Goal: Task Accomplishment & Management: Use online tool/utility

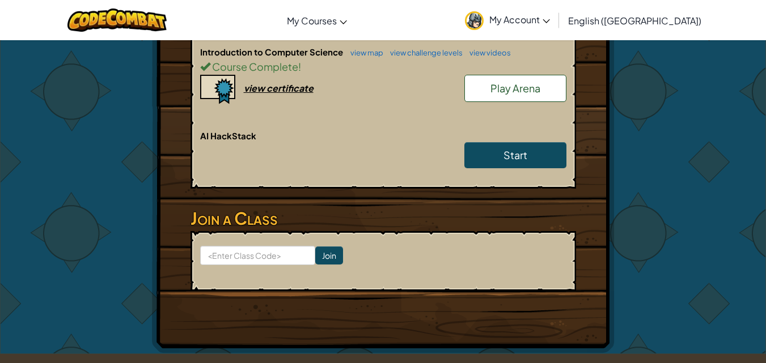
scroll to position [283, 0]
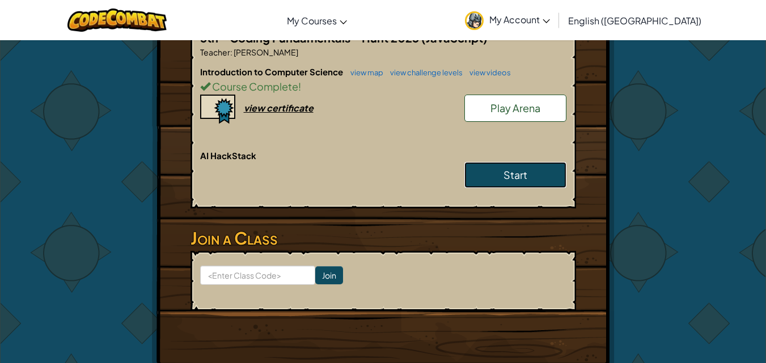
click at [516, 174] on span "Start" at bounding box center [515, 174] width 24 height 13
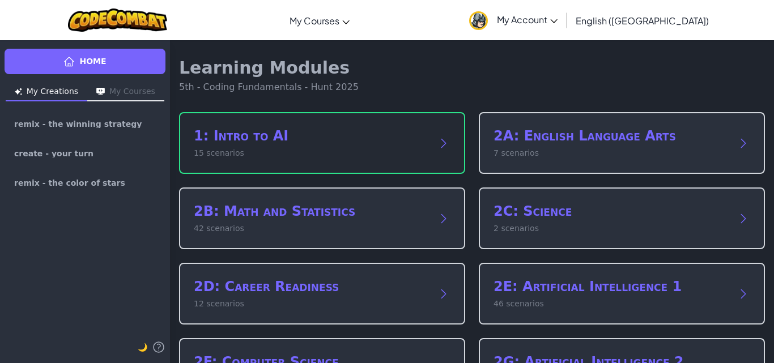
click at [339, 158] on p "15 scenarios" at bounding box center [311, 153] width 234 height 12
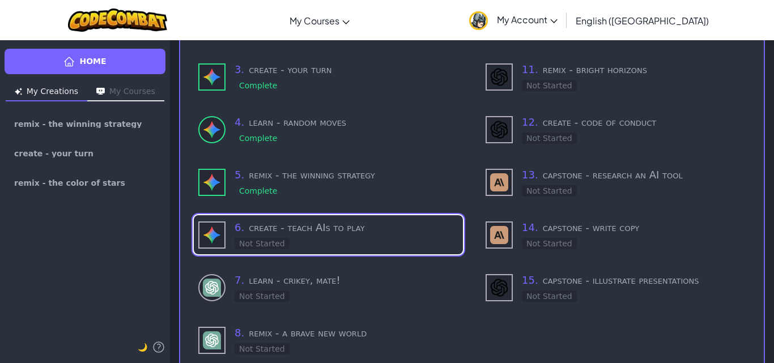
scroll to position [227, 0]
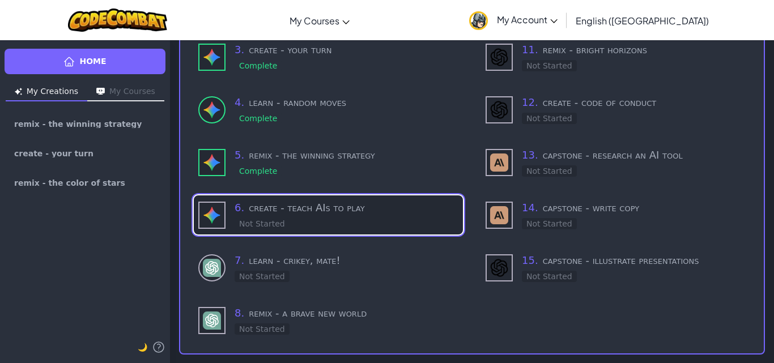
click at [387, 202] on h3 "6 . create - teach AIs to play" at bounding box center [347, 208] width 224 height 16
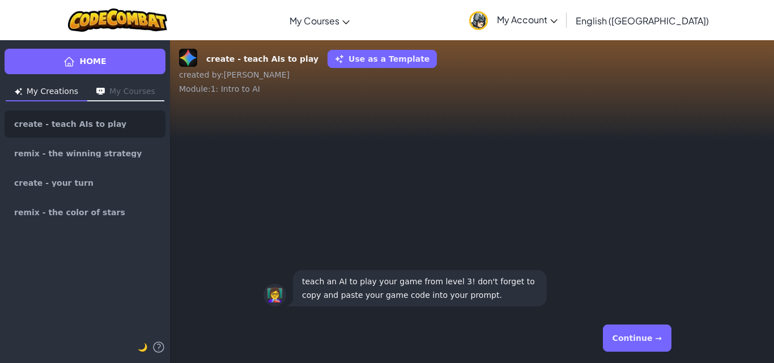
click at [639, 328] on button "Continue →" at bounding box center [637, 338] width 69 height 27
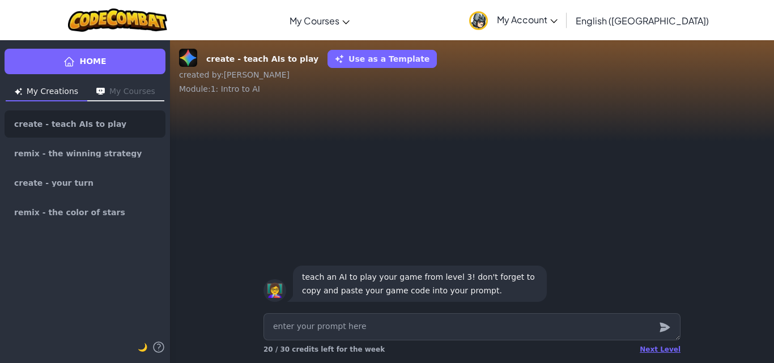
type textarea "x"
type textarea "S"
type textarea "x"
type textarea "So"
type textarea "x"
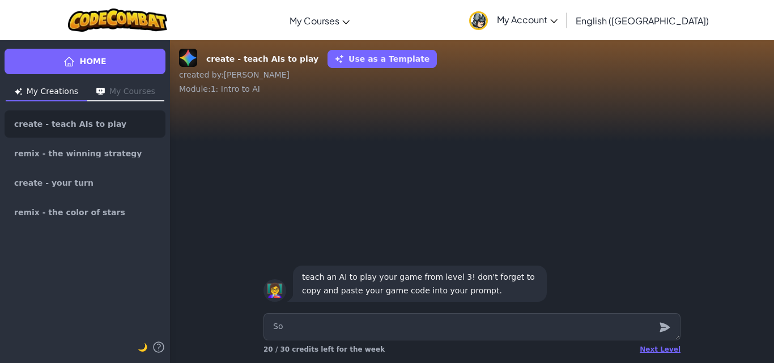
type textarea "So"
type textarea "x"
type textarea "So Y"
type textarea "x"
type textarea "So Yo"
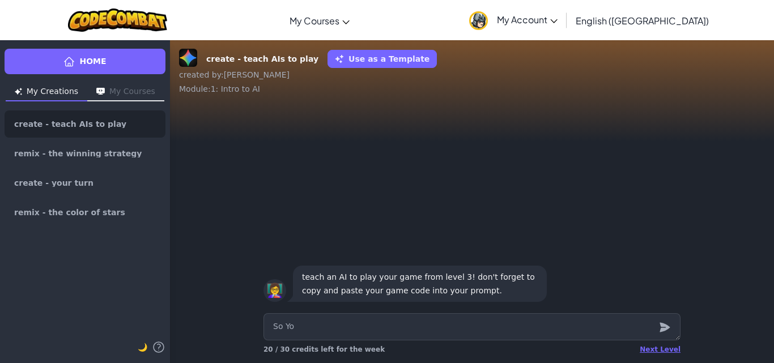
type textarea "x"
type textarea "So You"
type textarea "x"
type textarea "So You"
type textarea "x"
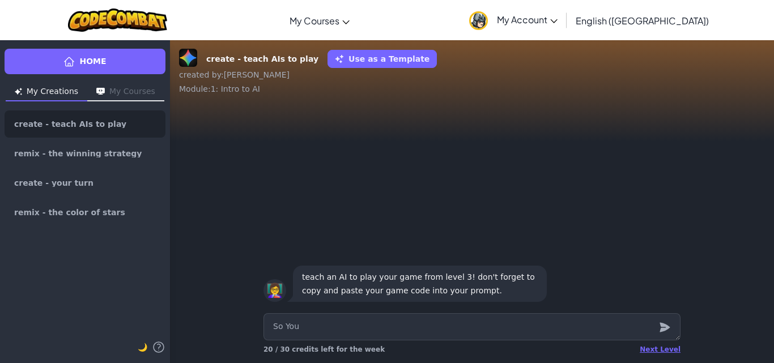
type textarea "So You w"
type textarea "x"
type textarea "So You"
type textarea "x"
type textarea "So You W"
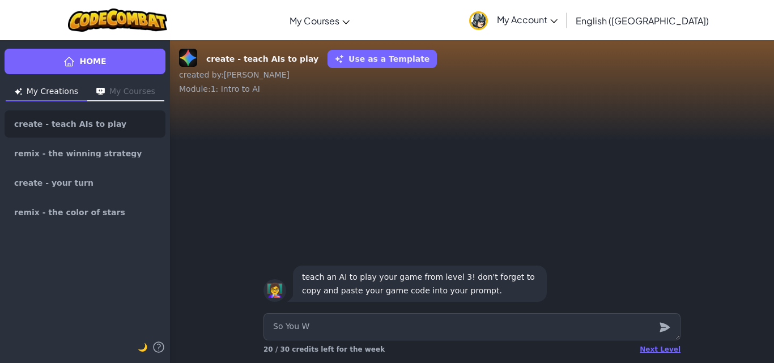
type textarea "x"
type textarea "So You Wi"
type textarea "x"
type textarea "So You Wil"
type textarea "x"
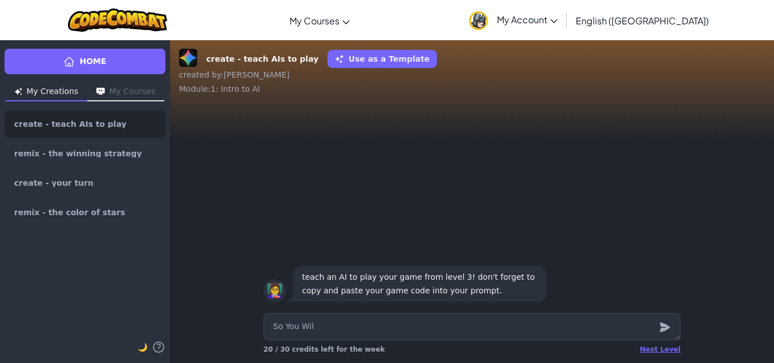
type textarea "So You Will"
type textarea "x"
type textarea "So You Willl"
type textarea "x"
type textarea "So You Willl"
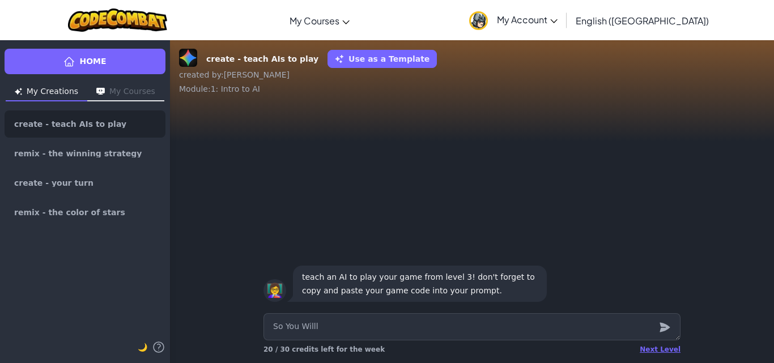
type textarea "x"
type textarea "So You Willl"
type textarea "x"
type textarea "So You Will"
type textarea "x"
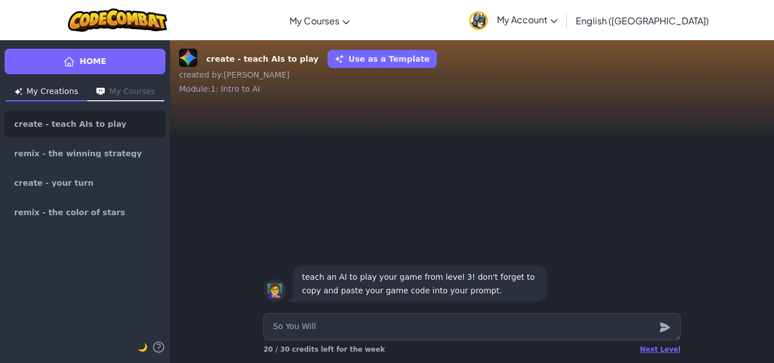
type textarea "So You Will"
type textarea "x"
type textarea "So You Will n"
type textarea "x"
type textarea "So You Will ne"
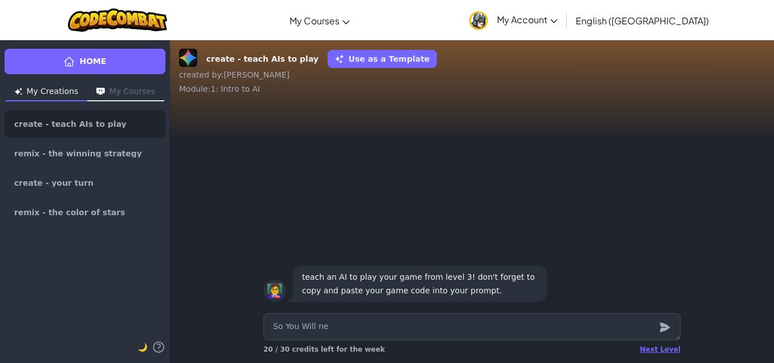
type textarea "x"
type textarea "So You Will [PERSON_NAME]"
type textarea "x"
type textarea "So You Will ne"
type textarea "x"
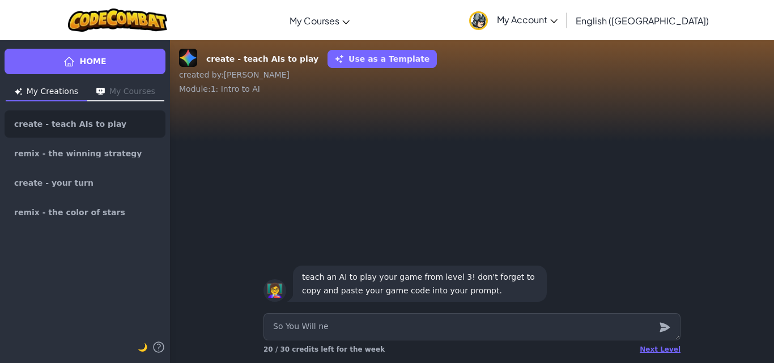
type textarea "So You Will [PERSON_NAME]"
type textarea "x"
type textarea "So You Will ne"
type textarea "x"
type textarea "So You [PERSON_NAME]"
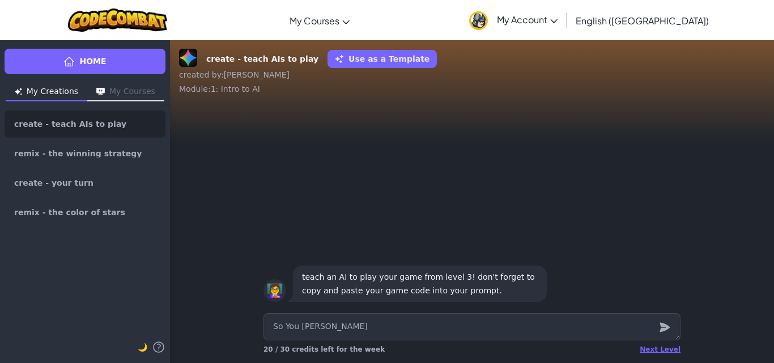
type textarea "x"
type textarea "So You Will need"
type textarea "x"
type textarea "So You Will need"
type textarea "x"
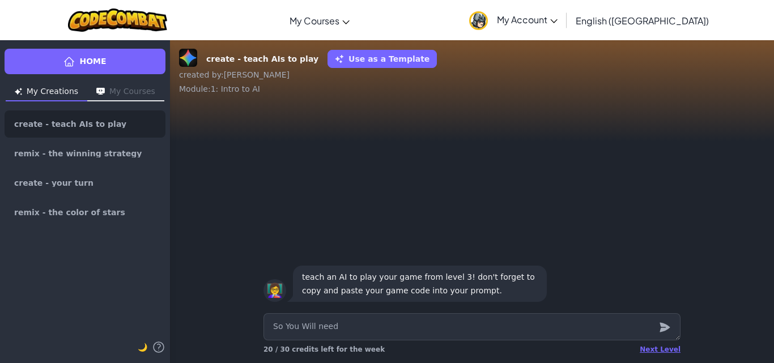
type textarea "So You Will need t"
type textarea "x"
type textarea "So You Will need to"
type textarea "x"
type textarea "So You Will need to"
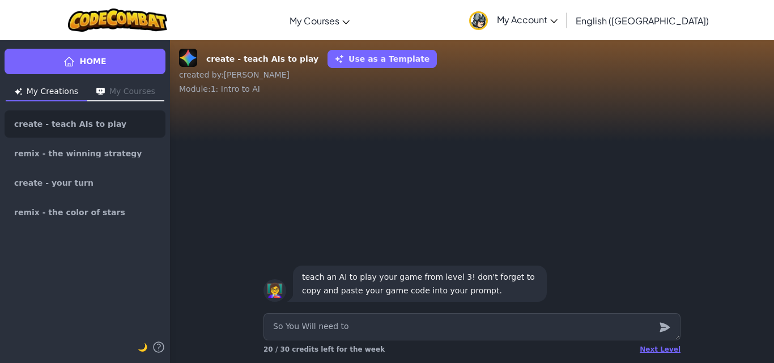
type textarea "x"
type textarea "So You Will need to l"
type textarea "x"
type textarea "So You Will need to lo"
type textarea "x"
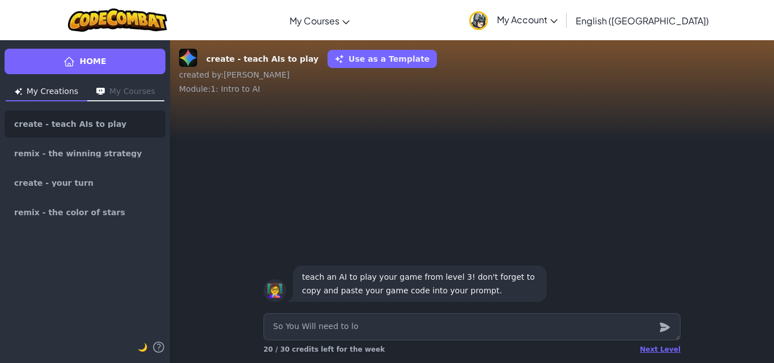
type textarea "So You Will need to loo"
type textarea "x"
type textarea "So You Will need to looo"
type textarea "x"
type textarea "So You Will need to loo"
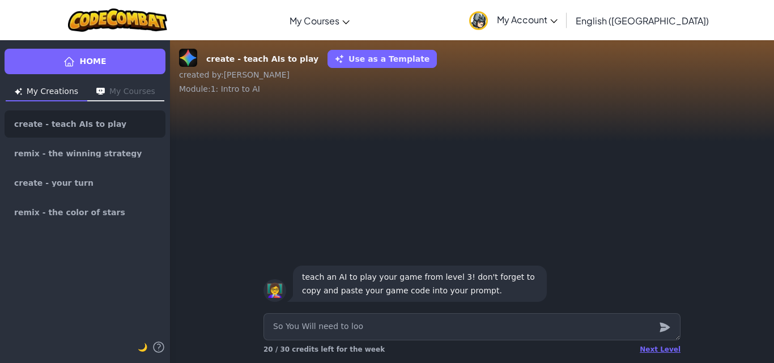
type textarea "x"
type textarea "So You Will need to look"
type textarea "x"
type textarea "So You Will need to look"
type textarea "x"
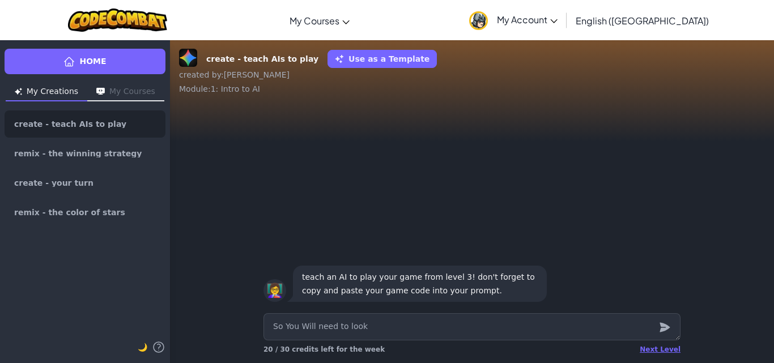
type textarea "So You Will need to look a"
type textarea "x"
type textarea "So You Will need to look at"
type textarea "x"
type textarea "So You Will need to look at"
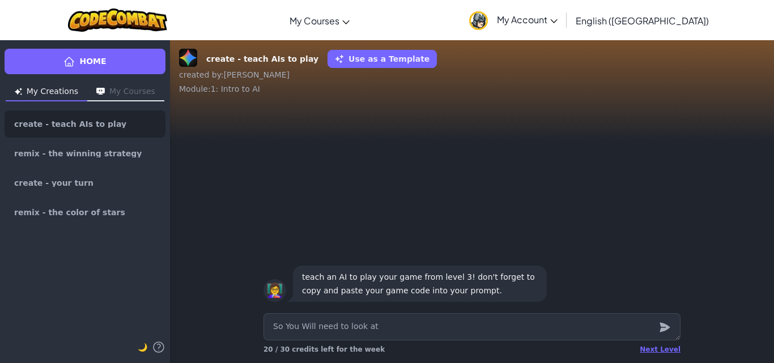
type textarea "x"
type textarea "So You Will need to look at t"
type textarea "x"
type textarea "So You Will need to look at th"
type textarea "x"
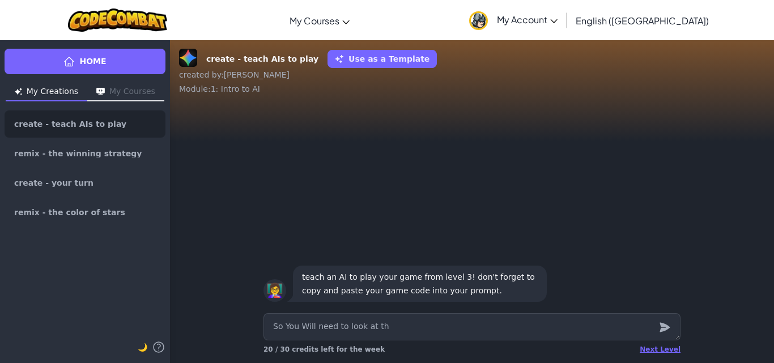
type textarea "So You Will need to look at the"
type textarea "x"
type textarea "So You Will need to look at the"
type textarea "x"
type textarea "So You Will need to look at the"
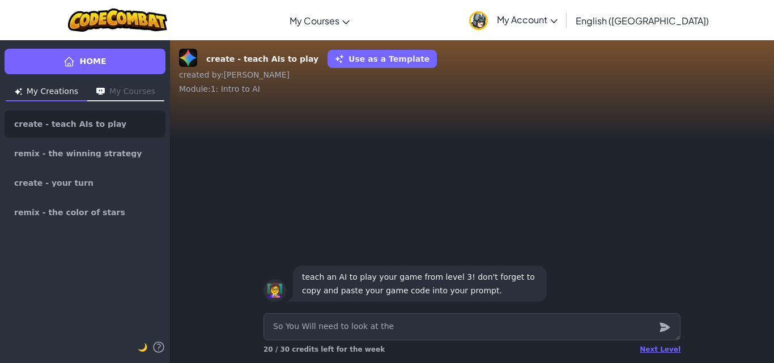
type textarea "x"
type textarea "So You Will need to look at the t"
type textarea "x"
type textarea "So You Will need to look at the to"
type textarea "x"
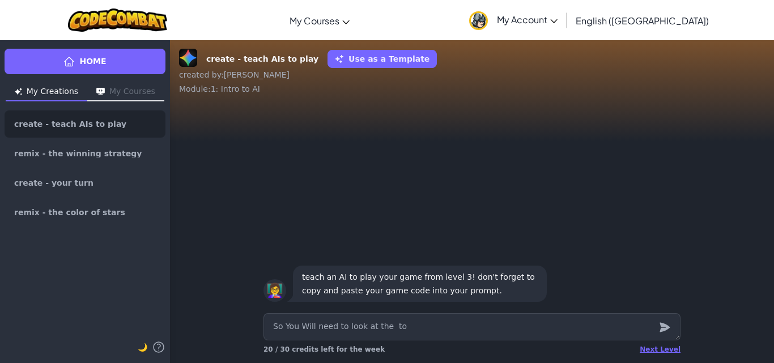
type textarea "So You Will need to look at the t"
type textarea "x"
type textarea "So You Will need to look at the"
type textarea "x"
type textarea "So You Will need to look at the"
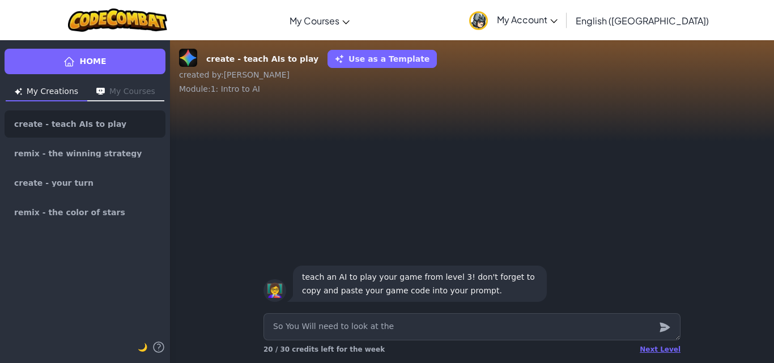
type textarea "x"
type textarea "So You Will need to look at the t"
type textarea "x"
type textarea "So You Will need to look at the to"
type textarea "x"
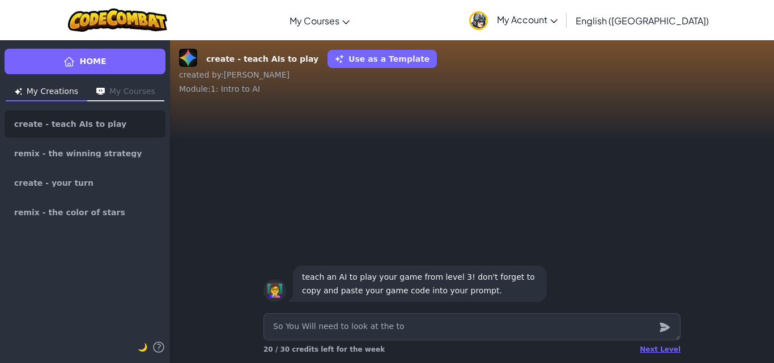
type textarea "So You Will need to look at the top"
type textarea "x"
type textarea "So You Will need to look at the top"
type textarea "x"
type textarea "So You Will need to look at the top o"
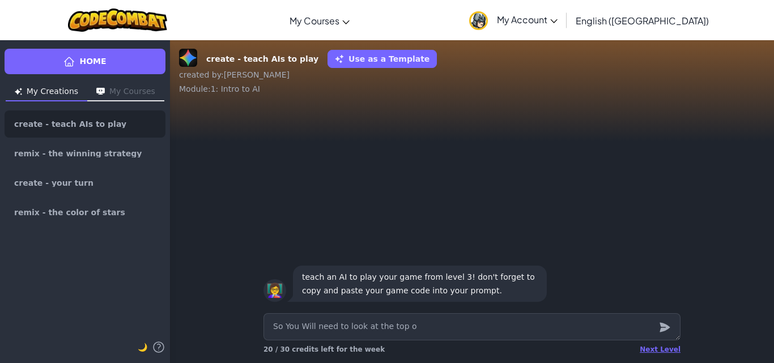
type textarea "x"
type textarea "So You Will need to look at the top of"
type textarea "x"
type textarea "So You Will need to look at the top of"
type textarea "x"
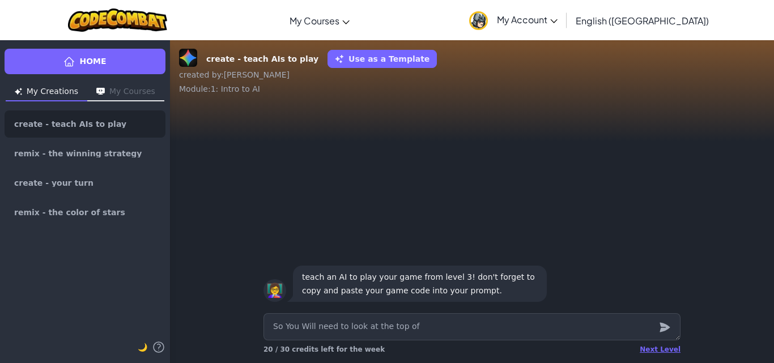
type textarea "So You Will need to look at the top of t"
type textarea "x"
type textarea "So You Will need to look at the top of th"
type textarea "x"
type textarea "So You Will need to look at the top of the"
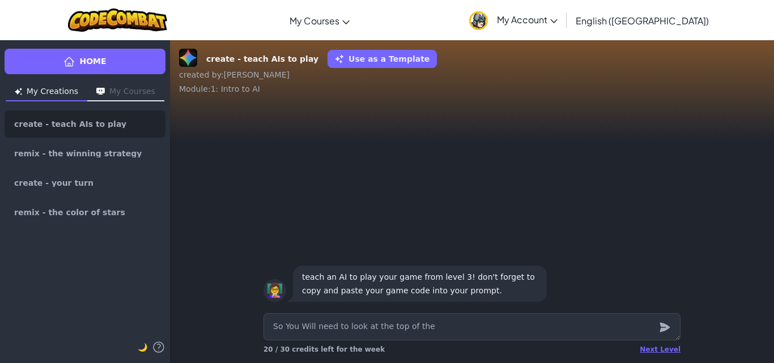
type textarea "x"
type textarea "So You Will need to look at the top of the"
type textarea "x"
type textarea "So You Will need to look at the top of the g"
type textarea "x"
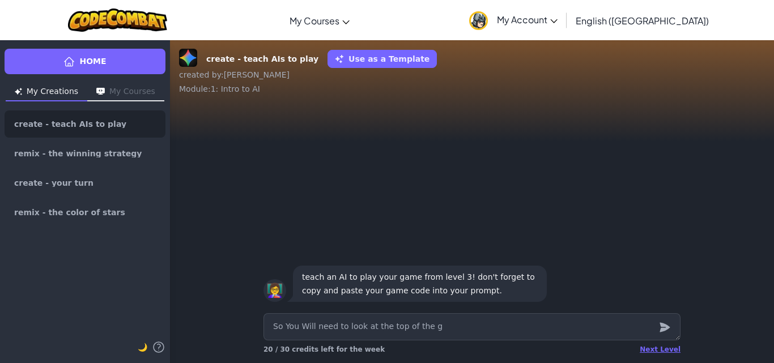
type textarea "So You Will need to look at the top of the ga"
type textarea "x"
type textarea "So You Will need to look at the top of the gam"
type textarea "x"
type textarea "So You Will need to look at the top of the game"
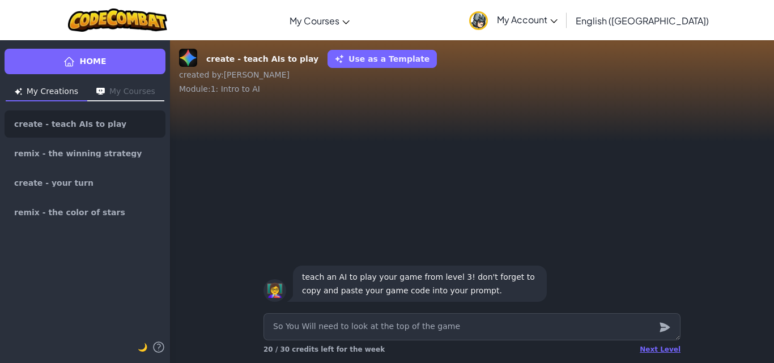
type textarea "x"
type textarea "So You Will need to look at the top of the game"
type textarea "x"
type textarea "So You Will need to look at the top of the game t"
type textarea "x"
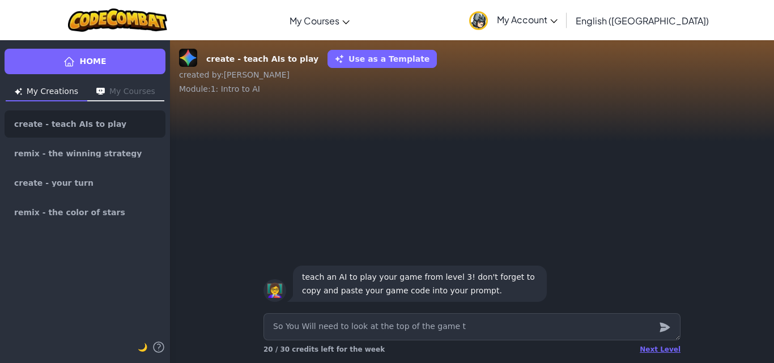
type textarea "So You Will need to look at the top of the game to"
type textarea "x"
type textarea "So You Will need to look at the top of the game to"
type textarea "x"
type textarea "So You Will need to look at the top of the game to s"
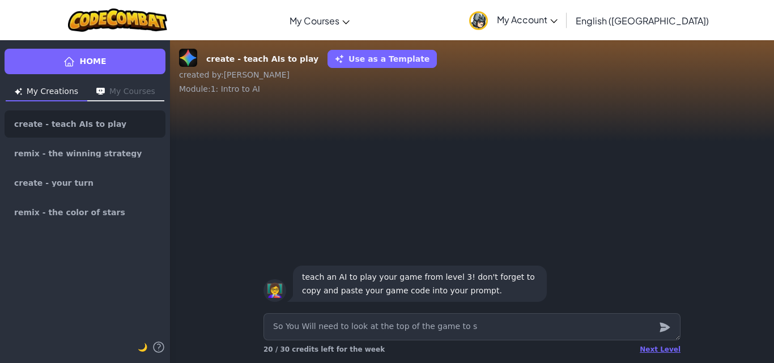
type textarea "x"
type textarea "So You Will need to look at the top of the game to se"
type textarea "x"
type textarea "So You Will need to look at the top of the game to see"
type textarea "x"
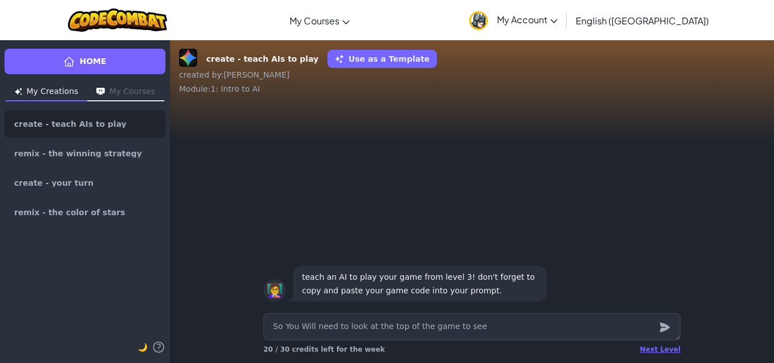
type textarea "So You Will need to look at the top of the game to see"
type textarea "x"
type textarea "So You Will need to look at the top of the game to see"
type textarea "x"
type textarea "So You Will need to look at the top of the game w to see"
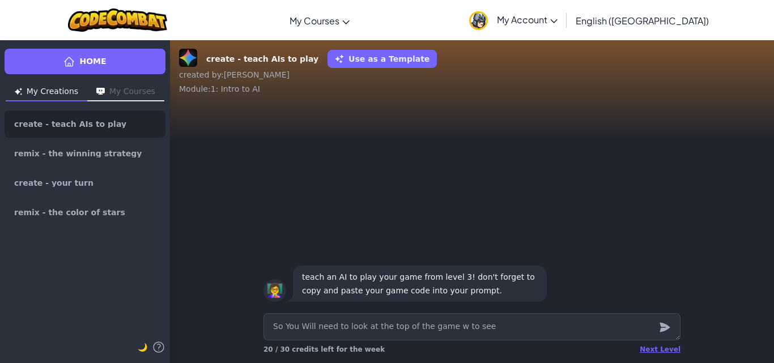
type textarea "x"
type textarea "So You Will need to look at the top of the game wi to see"
type textarea "x"
type textarea "So You Will need to look at the top of the game win to see"
type textarea "x"
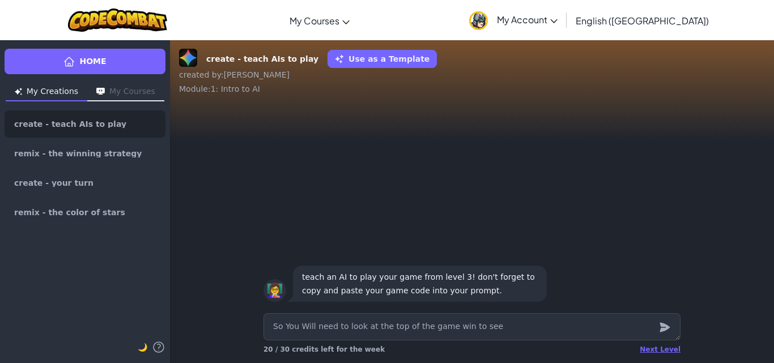
type textarea "So You Will need to look at the top of the game wind to see"
type textarea "x"
type textarea "So You Will need to look at the top of the game windo to see"
type textarea "x"
type textarea "So You Will need to look at the top of the game window to see"
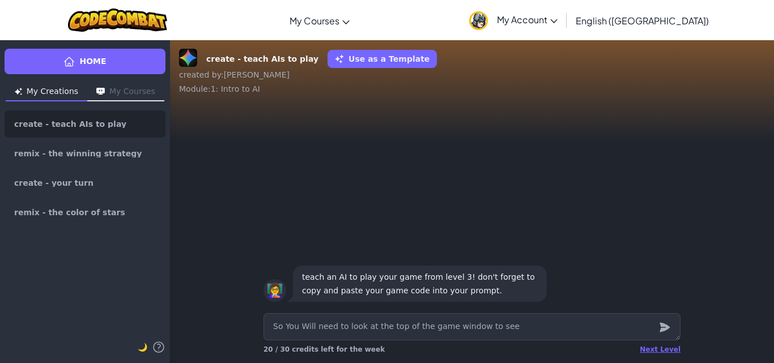
type textarea "x"
type textarea "So You Will need to look at the top of the game window to see w"
type textarea "x"
type textarea "So You Will need to look at the top of the game window to see wh"
type textarea "x"
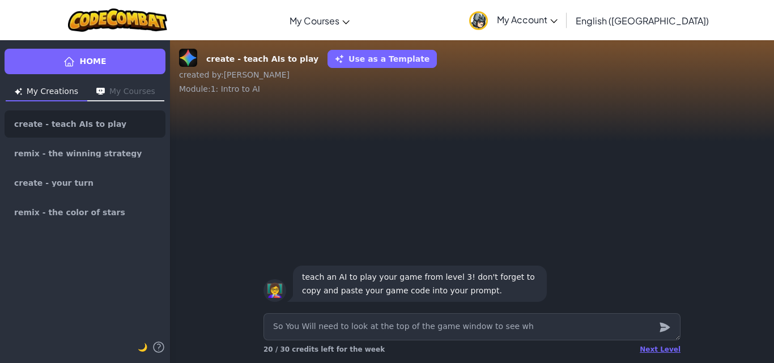
type textarea "So You Will need to look at the top of the game window to see wha"
type textarea "x"
type textarea "So You Will need to look at the top of the game window to see what"
type textarea "x"
type textarea "So You Will need to look at the top of the game window to see what"
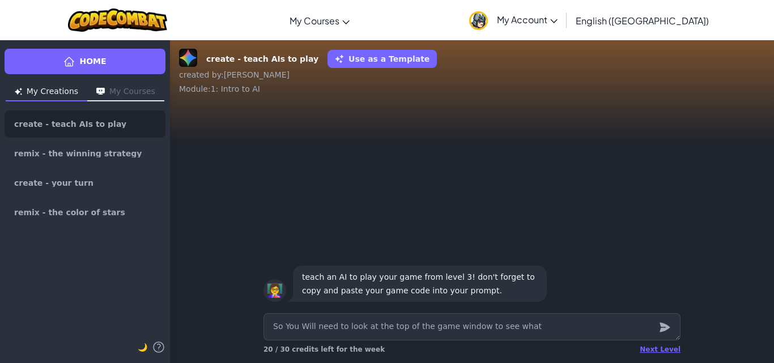
type textarea "x"
type textarea "So You Will need to look at the top of the game window to see what s"
type textarea "x"
type textarea "So You Will need to look at the top of the game window to see what sh"
type textarea "x"
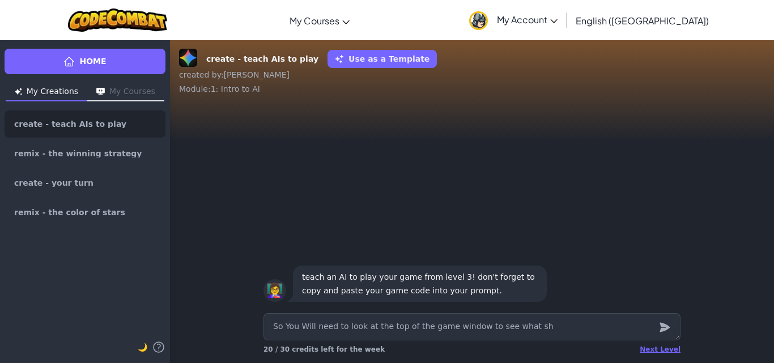
type textarea "So You Will need to look at the top of the game window to see what sha"
type textarea "x"
type textarea "So You Will need to look at the top of the game window to see what shap"
type textarea "x"
type textarea "So You Will need to look at the top of the game window to see what shape"
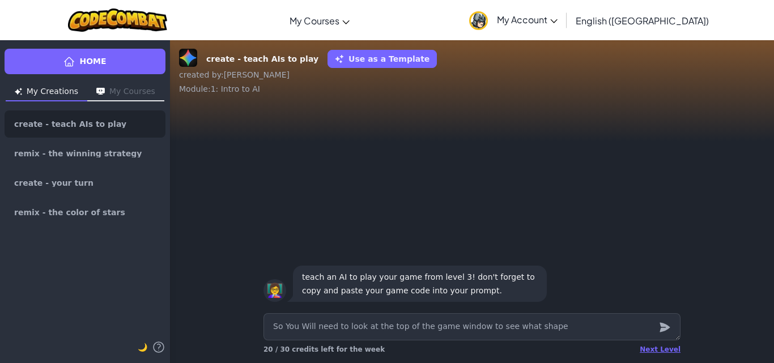
type textarea "x"
type textarea "So You Will need to look at the top of the game window to see what shape"
type textarea "x"
type textarea "So You Will need to look at the top of the game window to see what shape y"
type textarea "x"
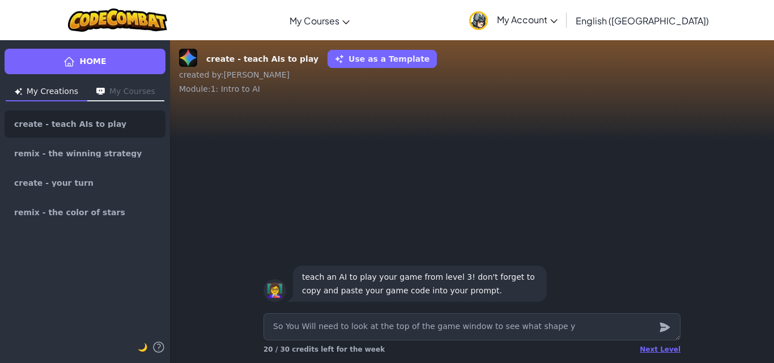
type textarea "So You Will need to look at the top of the game window to see what shape yo"
type textarea "x"
type textarea "So You Will need to look at the top of the game window to see what shape you"
type textarea "x"
type textarea "So You Will need to look at the top of the game window to see what shape youn"
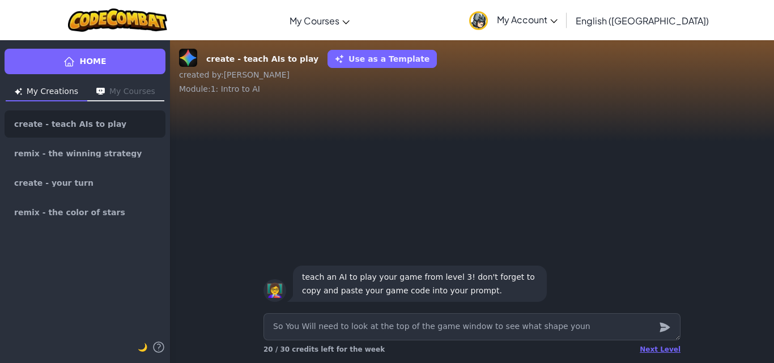
type textarea "x"
type textarea "So You Will need to look at the top of the game window to see what shape youne"
type textarea "x"
type textarea "So You Will need to look at the top of the game window to see what shape youn"
type textarea "x"
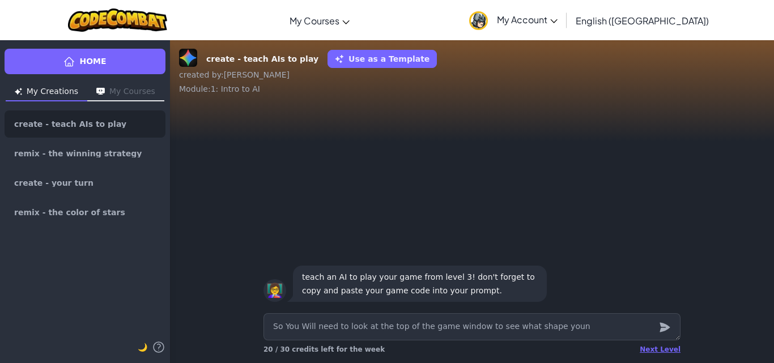
type textarea "So You Will need to look at the top of the game window to see what shape you"
type textarea "x"
type textarea "So You Will need to look at the top of the game window to see what shape you"
type textarea "x"
type textarea "So You Will need to look at the top of the game window to see what shape you n"
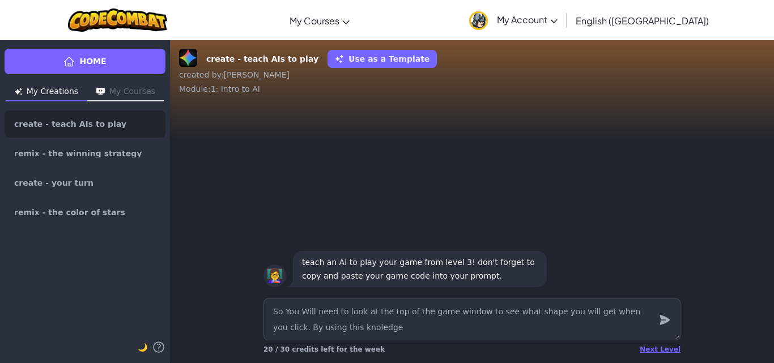
drag, startPoint x: 339, startPoint y: 328, endPoint x: 330, endPoint y: 329, distance: 9.1
click at [327, 330] on textarea "So You Will need to look at the top of the game window to see what shape you wi…" at bounding box center [472, 320] width 417 height 42
click at [340, 329] on textarea "So You Will need to look at the top of the game window to see what shape you wi…" at bounding box center [472, 320] width 417 height 42
drag, startPoint x: 340, startPoint y: 329, endPoint x: 317, endPoint y: 329, distance: 22.7
click at [317, 329] on textarea "So You Will need to look at the top of the game window to see what shape you wi…" at bounding box center [472, 320] width 417 height 42
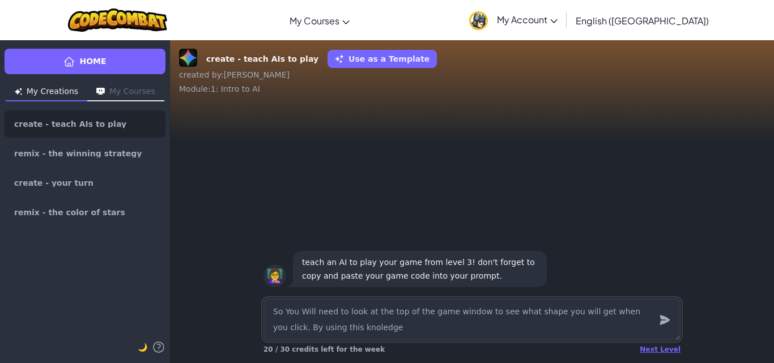
click at [321, 334] on textarea "So You Will need to look at the top of the game window to see what shape you wi…" at bounding box center [472, 320] width 417 height 42
click at [361, 325] on textarea "So You Will need to look at the top of the game window to see what shape you wi…" at bounding box center [472, 320] width 417 height 42
